Goal: Transaction & Acquisition: Purchase product/service

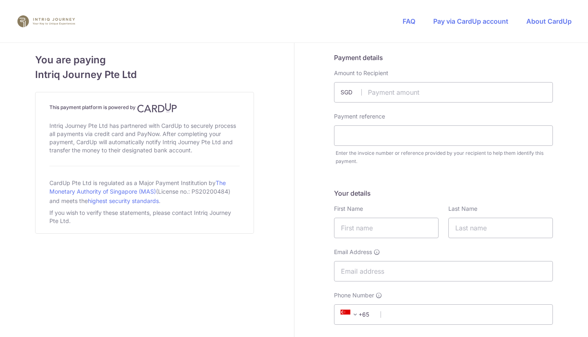
click at [419, 89] on input "text" at bounding box center [443, 92] width 219 height 20
type input "13040.00"
click at [368, 136] on input "text" at bounding box center [443, 135] width 219 height 20
type input "inv4407"
click at [365, 222] on input "text" at bounding box center [386, 227] width 104 height 20
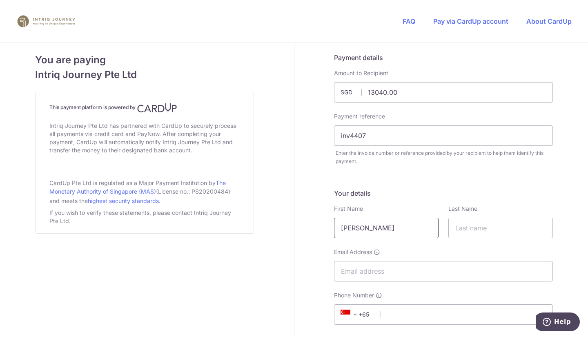
type input "[PERSON_NAME]"
click at [483, 228] on input "text" at bounding box center [500, 227] width 104 height 20
type input "[PERSON_NAME]"
click at [440, 271] on input "Email Address" at bounding box center [443, 271] width 219 height 20
type input "[EMAIL_ADDRESS][DOMAIN_NAME]"
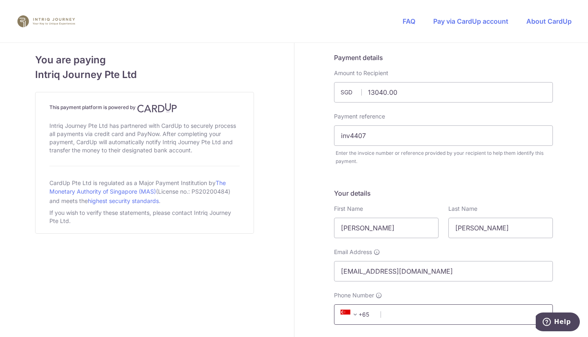
click at [426, 318] on input "Phone Number" at bounding box center [443, 314] width 219 height 20
type input "98636072"
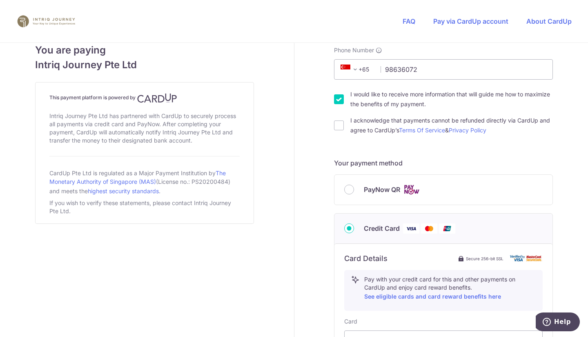
scroll to position [261, 0]
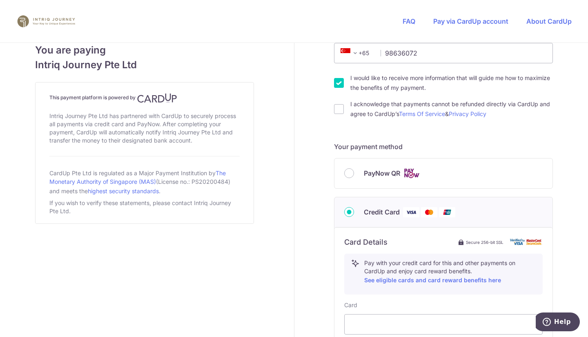
click at [339, 81] on input "I would like to receive more information that will guide me how to maximize the…" at bounding box center [339, 83] width 10 height 10
checkbox input "false"
click at [337, 111] on input "I acknowledge that payments cannot be refunded directly via CardUp and agree to…" at bounding box center [339, 109] width 10 height 10
checkbox input "true"
click at [282, 226] on div "You are paying Intriq Journey Pte Ltd This payment platform is powered by Intri…" at bounding box center [144, 178] width 299 height 792
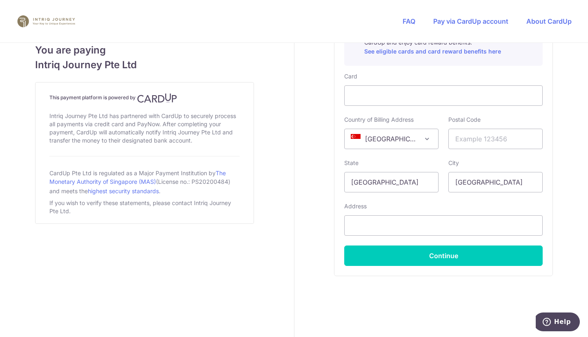
scroll to position [498, 0]
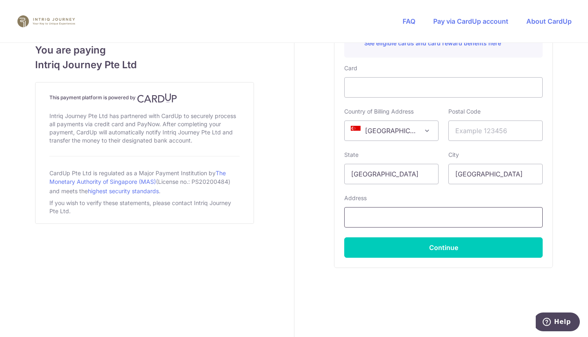
click at [393, 222] on input "text" at bounding box center [443, 217] width 198 height 20
click at [494, 130] on input "text" at bounding box center [495, 130] width 94 height 20
type input "570446"
click at [433, 220] on input "text" at bounding box center [443, 217] width 198 height 20
type input "[STREET_ADDRESS]"
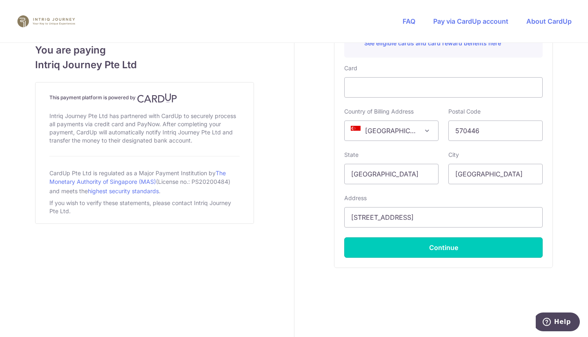
click at [440, 248] on button "Continue" at bounding box center [443, 247] width 198 height 20
type input "**** 1017"
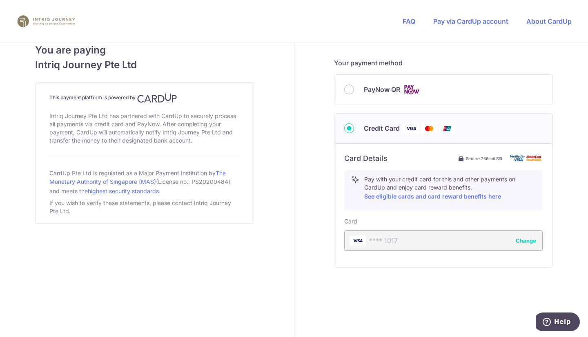
scroll to position [344, 0]
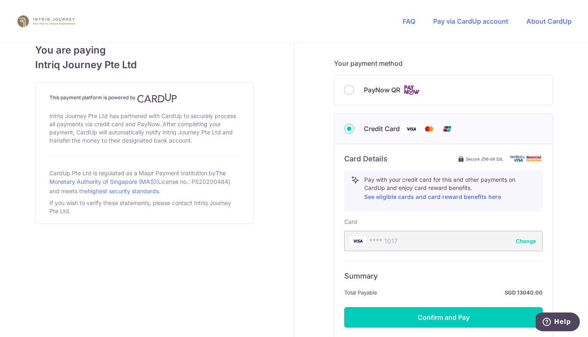
click at [446, 316] on button "Confirm and Pay" at bounding box center [443, 317] width 198 height 20
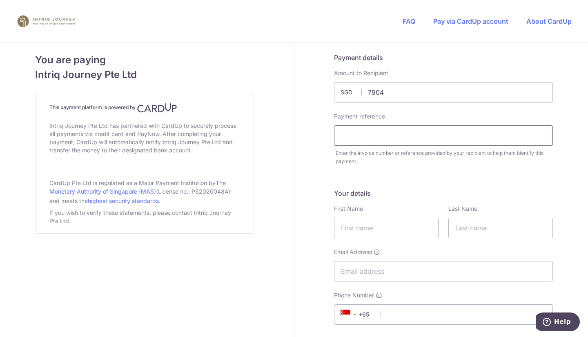
click at [451, 139] on input "text" at bounding box center [443, 135] width 219 height 20
type input "7904.00"
type input "inv 4451"
click at [401, 228] on input "text" at bounding box center [386, 227] width 104 height 20
type input "[PERSON_NAME]"
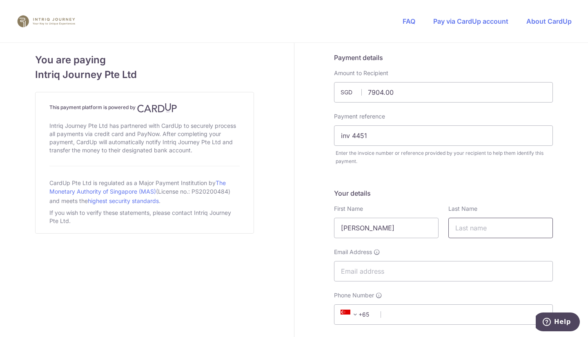
click at [481, 222] on input "text" at bounding box center [500, 227] width 104 height 20
type input "[PERSON_NAME]"
click at [443, 273] on input "Email Address" at bounding box center [443, 271] width 219 height 20
type input "[EMAIL_ADDRESS][DOMAIN_NAME]"
click at [486, 272] on input "[EMAIL_ADDRESS][DOMAIN_NAME]" at bounding box center [443, 271] width 219 height 20
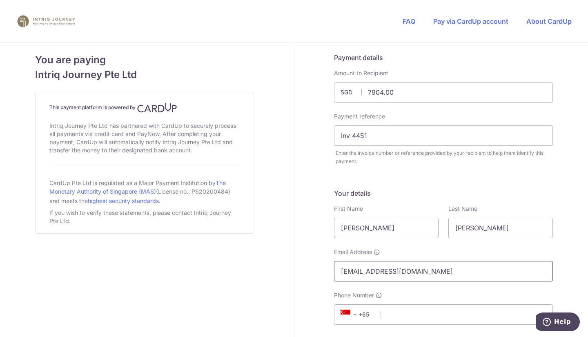
click at [486, 272] on input "[EMAIL_ADDRESS][DOMAIN_NAME]" at bounding box center [443, 271] width 219 height 20
drag, startPoint x: 486, startPoint y: 272, endPoint x: 301, endPoint y: 265, distance: 185.4
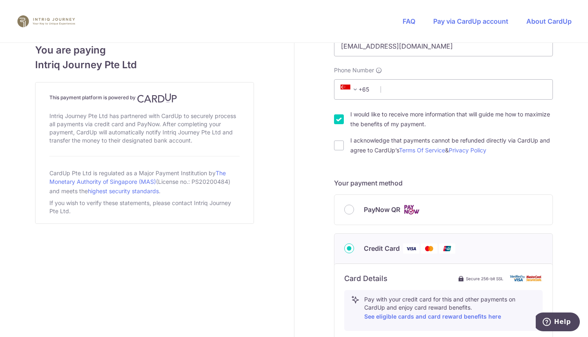
scroll to position [228, 0]
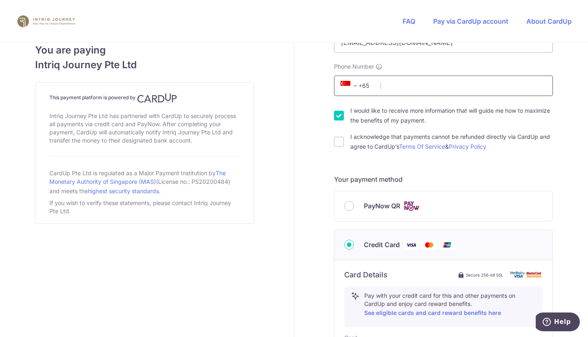
click at [490, 88] on input "Phone Number" at bounding box center [443, 85] width 219 height 20
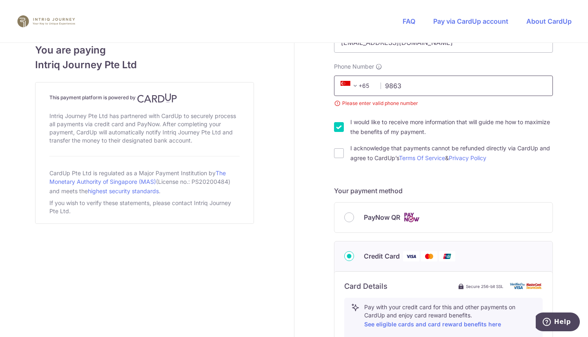
type input "98636072"
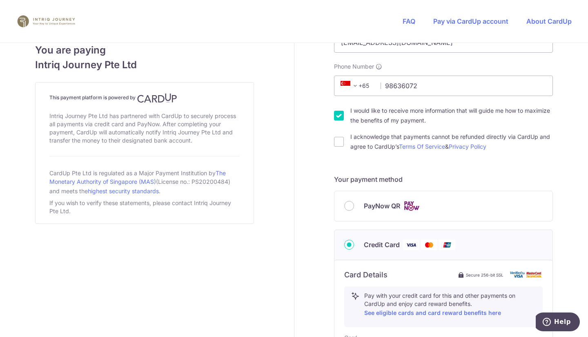
click at [337, 114] on input "I would like to receive more information that will guide me how to maximize the…" at bounding box center [339, 116] width 10 height 10
checkbox input "false"
click at [339, 143] on input "I acknowledge that payments cannot be refunded directly via CardUp and agree to…" at bounding box center [339, 142] width 10 height 10
checkbox input "true"
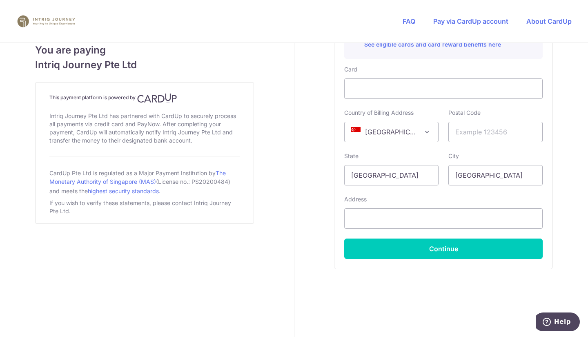
scroll to position [498, 0]
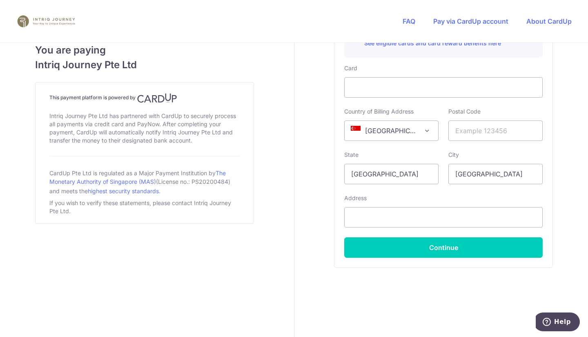
click at [413, 77] on div at bounding box center [443, 87] width 198 height 20
click at [489, 129] on input "text" at bounding box center [495, 130] width 94 height 20
type input "570446"
click at [403, 214] on input "text" at bounding box center [443, 217] width 198 height 20
type input "[STREET_ADDRESS]"
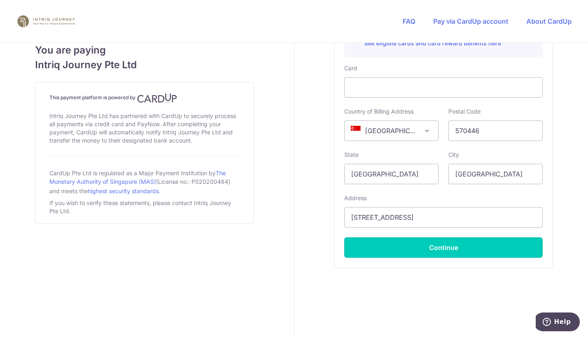
click at [410, 241] on button "Continue" at bounding box center [443, 247] width 198 height 20
type input "**** 1017"
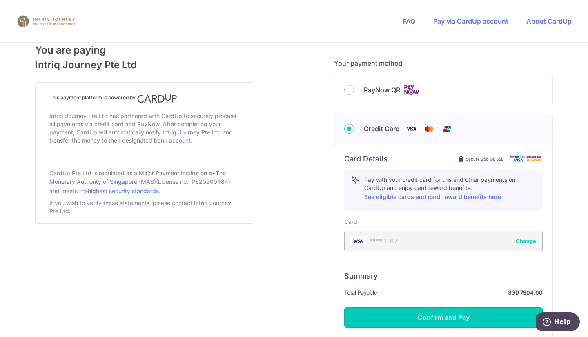
click at [427, 315] on button "Confirm and Pay" at bounding box center [443, 317] width 198 height 20
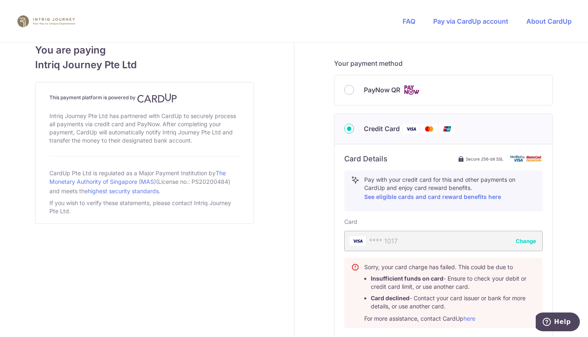
click at [427, 315] on div "Sorry, your card charge has failed. This could be due to Insufficient funds on …" at bounding box center [449, 293] width 171 height 60
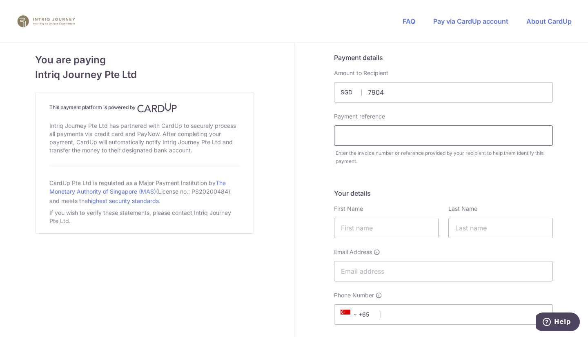
click at [450, 130] on input "text" at bounding box center [443, 135] width 219 height 20
type input "7904.00"
click at [450, 130] on input "text" at bounding box center [443, 135] width 219 height 20
click at [401, 131] on input "inv" at bounding box center [443, 135] width 219 height 20
type input "inv4451"
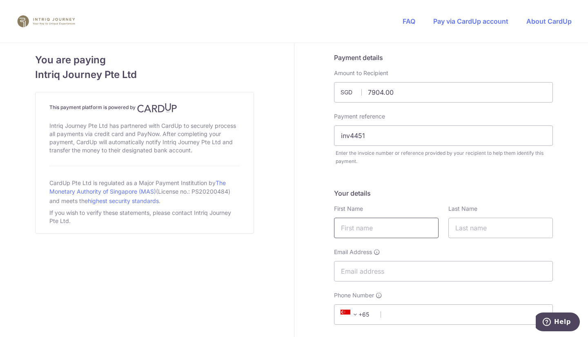
click at [389, 230] on input "text" at bounding box center [386, 227] width 104 height 20
type input "[PERSON_NAME]"
click at [473, 222] on input "text" at bounding box center [500, 227] width 104 height 20
type input "[PERSON_NAME]"
click at [430, 267] on input "Email Address" at bounding box center [443, 271] width 219 height 20
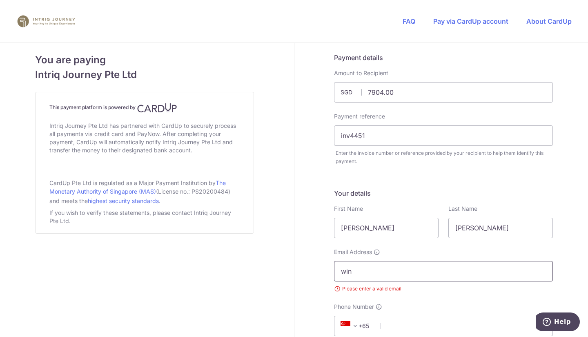
type input "[EMAIL_ADDRESS][DOMAIN_NAME]"
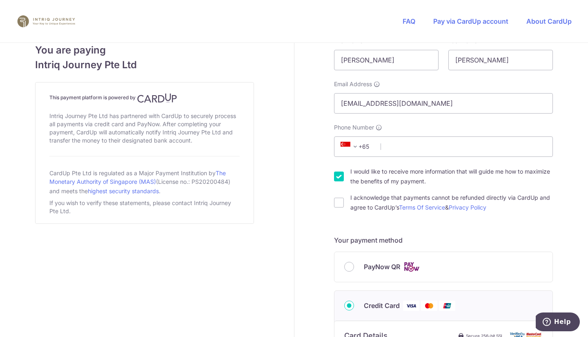
scroll to position [180, 0]
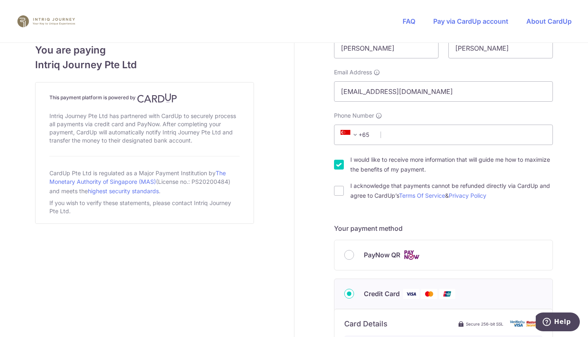
click at [335, 161] on input "I would like to receive more information that will guide me how to maximize the…" at bounding box center [339, 165] width 10 height 10
checkbox input "false"
click at [334, 189] on input "I acknowledge that payments cannot be refunded directly via CardUp and agree to…" at bounding box center [339, 191] width 10 height 10
checkbox input "true"
click at [425, 136] on input "Phone Number" at bounding box center [443, 134] width 219 height 20
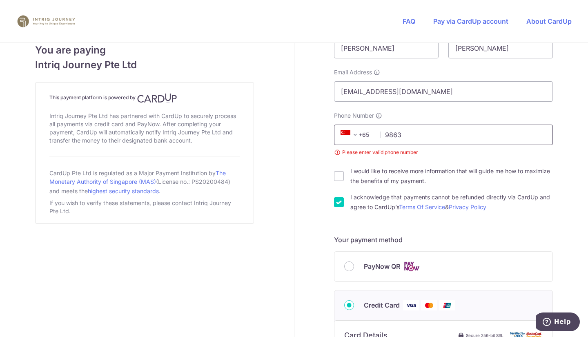
type input "98636072"
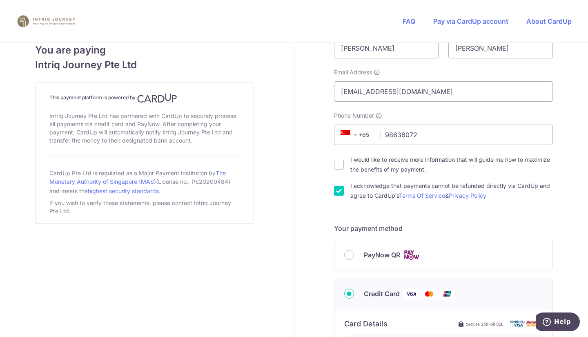
click at [255, 209] on div "You are paying Intriq Journey Pte Ltd This payment platform is powered by Intri…" at bounding box center [144, 259] width 299 height 792
click at [248, 240] on div "You are paying Intriq Journey Pte Ltd This payment platform is powered by Intri…" at bounding box center [144, 259] width 299 height 792
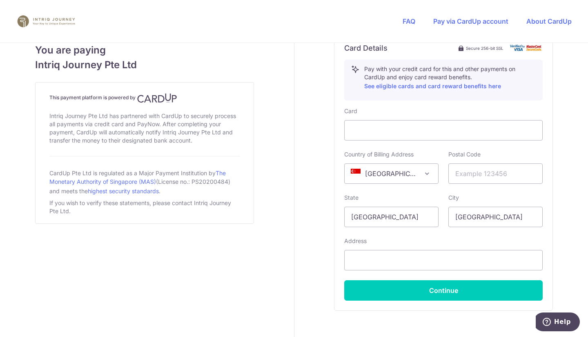
scroll to position [457, 0]
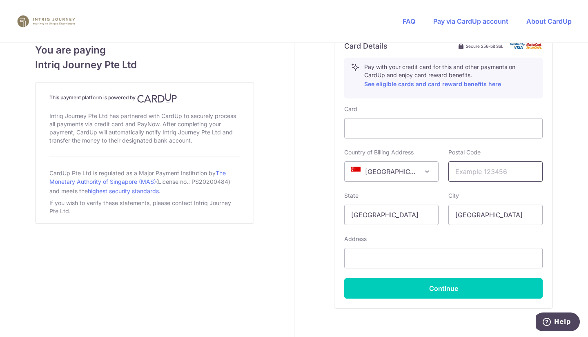
click at [482, 169] on input "text" at bounding box center [495, 171] width 94 height 20
type input "4"
type input "570446"
click at [397, 260] on input "text" at bounding box center [443, 258] width 198 height 20
type input "[STREET_ADDRESS]"
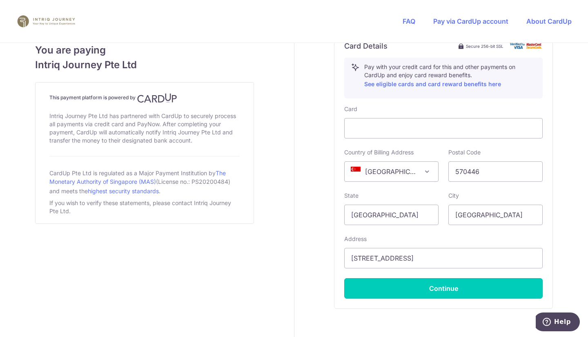
click at [408, 284] on button "Continue" at bounding box center [443, 288] width 198 height 20
type input "**** 1017"
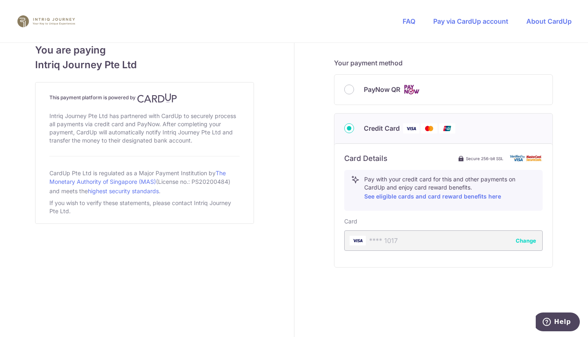
scroll to position [344, 0]
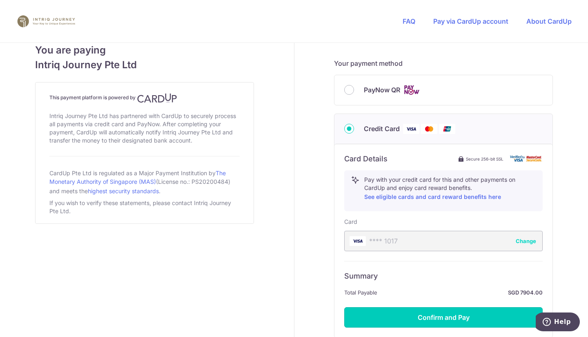
click at [443, 312] on button "Confirm and Pay" at bounding box center [443, 317] width 198 height 20
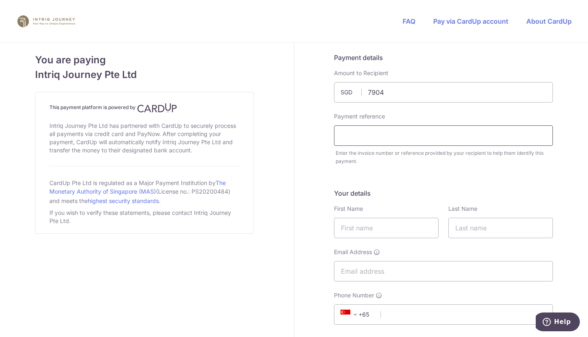
type input "7904.00"
click at [360, 138] on input "text" at bounding box center [443, 135] width 219 height 20
type input "inv 4451"
click at [380, 230] on input "text" at bounding box center [386, 227] width 104 height 20
type input "k"
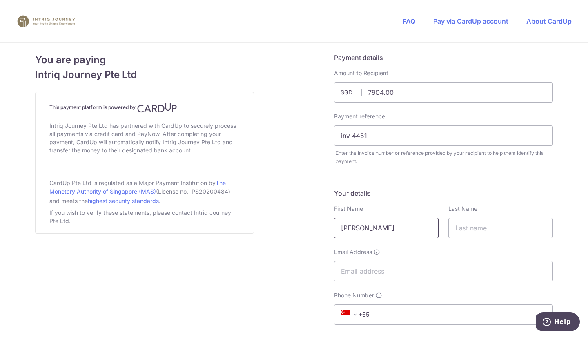
type input "[PERSON_NAME]"
click at [472, 233] on input "text" at bounding box center [500, 227] width 104 height 20
type input "[PERSON_NAME]"
click at [451, 269] on input "Email Address" at bounding box center [443, 271] width 219 height 20
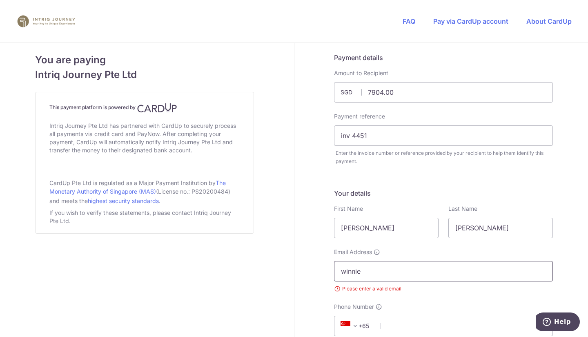
click at [370, 269] on input "winnie" at bounding box center [443, 271] width 219 height 20
type input "[EMAIL_ADDRESS][DOMAIN_NAME]"
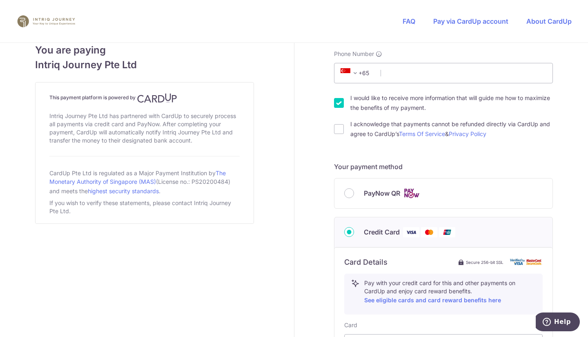
scroll to position [245, 0]
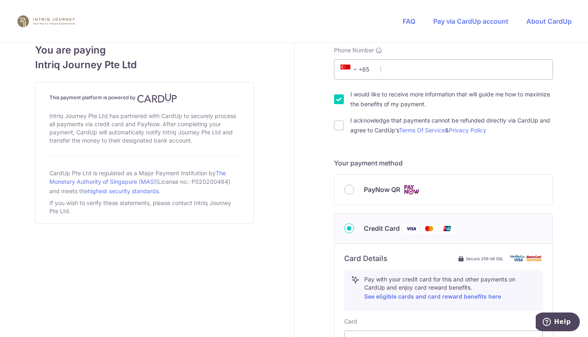
click at [336, 127] on input "I acknowledge that payments cannot be refunded directly via CardUp and agree to…" at bounding box center [339, 125] width 10 height 10
checkbox input "true"
click at [334, 97] on input "I would like to receive more information that will guide me how to maximize the…" at bounding box center [339, 99] width 10 height 10
checkbox input "false"
click at [427, 68] on input "Phone Number" at bounding box center [443, 69] width 219 height 20
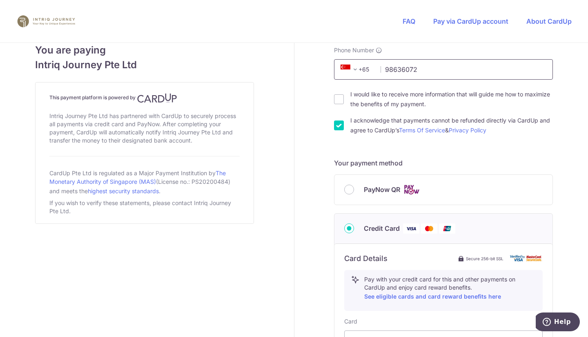
type input "98636072"
click at [221, 248] on div "You are paying Intriq Journey Pte Ltd This payment platform is powered by Intri…" at bounding box center [144, 194] width 299 height 792
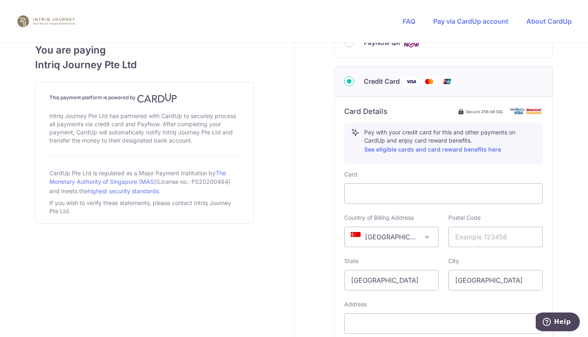
scroll to position [408, 0]
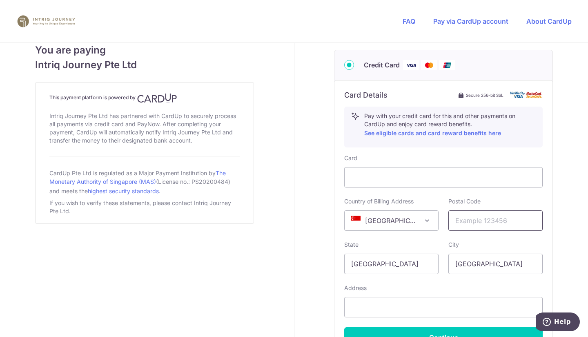
click at [487, 223] on input "text" at bounding box center [495, 220] width 94 height 20
type input "570446"
click at [396, 311] on input "text" at bounding box center [443, 307] width 198 height 20
type input "[STREET_ADDRESS]"
click at [246, 278] on div "You are paying Intriq Journey Pte Ltd This payment platform is powered by Intri…" at bounding box center [144, 31] width 299 height 792
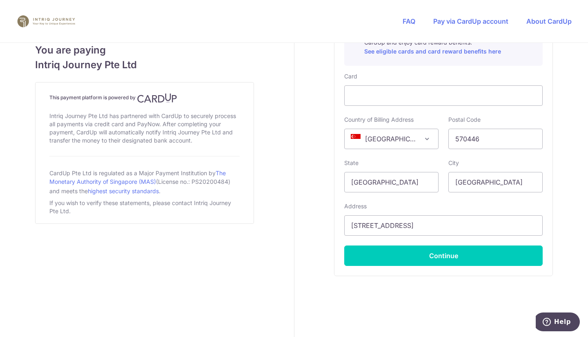
scroll to position [498, 0]
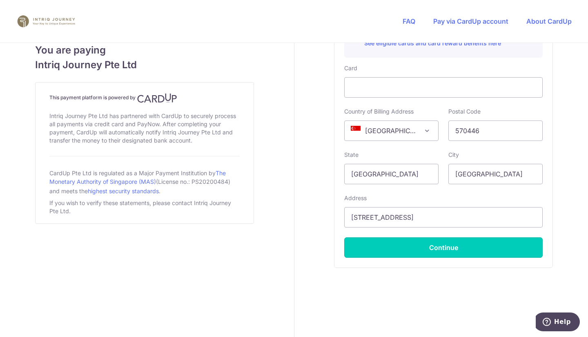
click at [410, 249] on button "Continue" at bounding box center [443, 247] width 198 height 20
type input "**** 1017"
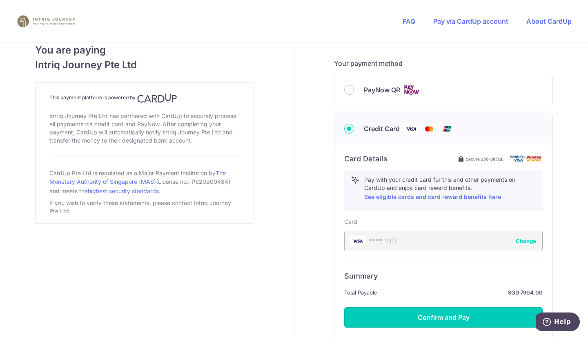
click at [441, 320] on button "Confirm and Pay" at bounding box center [443, 317] width 198 height 20
